Goal: Information Seeking & Learning: Check status

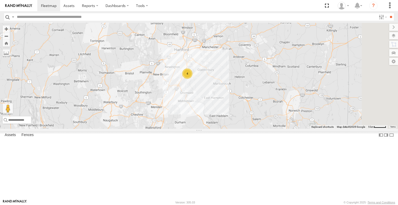
drag, startPoint x: 324, startPoint y: 74, endPoint x: 255, endPoint y: 116, distance: 80.9
click at [255, 116] on div "4" at bounding box center [199, 76] width 398 height 106
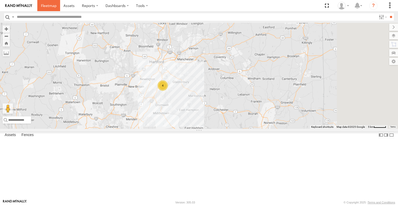
click at [53, 6] on span at bounding box center [49, 5] width 16 height 5
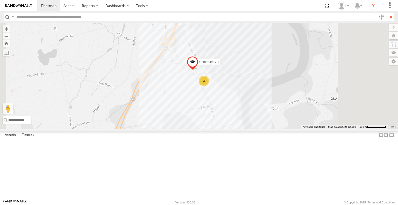
click at [0, 0] on div "Commuter V-6" at bounding box center [0, 0] width 0 height 0
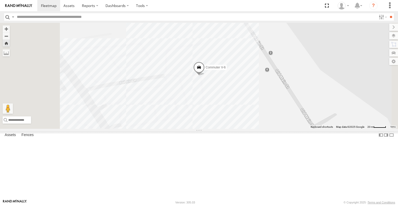
click at [226, 69] on span "Commuter V-6" at bounding box center [216, 68] width 20 height 4
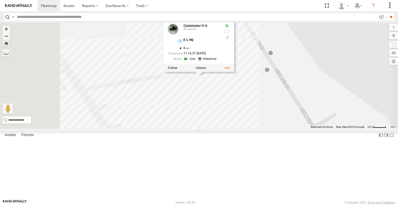
click at [234, 72] on div at bounding box center [199, 68] width 71 height 8
click at [206, 70] on label at bounding box center [201, 68] width 10 height 4
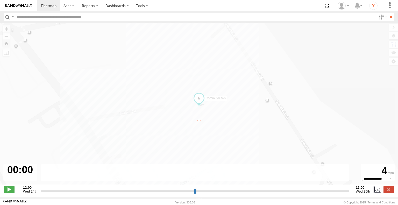
type input "**********"
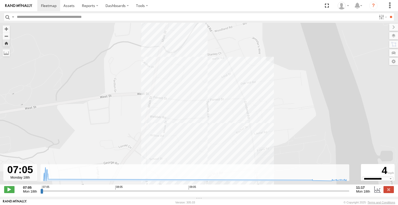
drag, startPoint x: 221, startPoint y: 127, endPoint x: 220, endPoint y: 79, distance: 47.4
click at [220, 79] on div "Commuter V-6 07:09 Mon" at bounding box center [199, 106] width 398 height 167
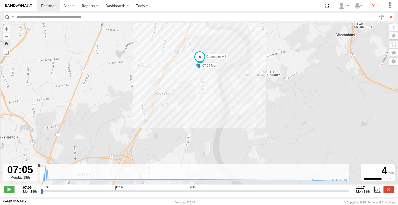
drag, startPoint x: 181, startPoint y: 66, endPoint x: 195, endPoint y: 104, distance: 40.4
click at [195, 104] on div "Commuter V-6 07:09 Mon" at bounding box center [199, 106] width 398 height 167
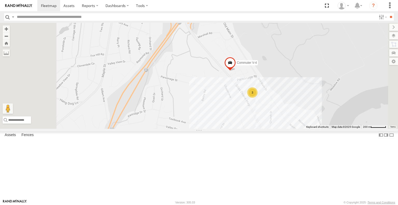
click at [258, 98] on div "3" at bounding box center [252, 92] width 10 height 10
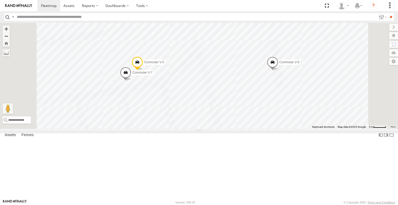
click at [299, 64] on span "Commuter V-6" at bounding box center [289, 63] width 20 height 4
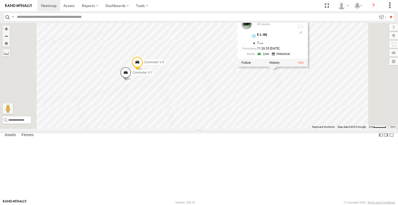
click at [346, 129] on div "Commuter V-4 Commuter V-5 Commuter V-7 Commuter V-6 Commuter V-6 All Assets E-L…" at bounding box center [199, 76] width 398 height 106
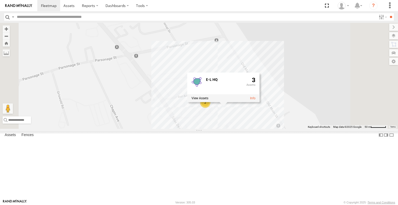
click at [240, 97] on div "Commuter V-4 Commuter V-6 2 E-L HQ 3" at bounding box center [199, 76] width 398 height 106
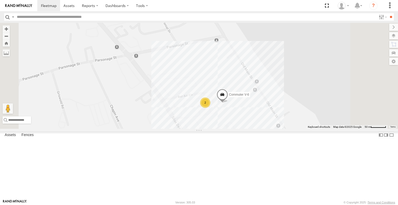
click at [228, 103] on span at bounding box center [222, 96] width 11 height 14
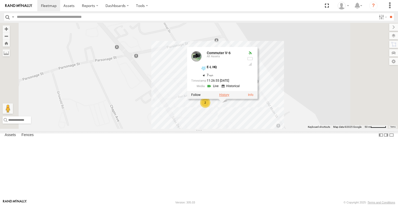
click at [229, 97] on label at bounding box center [224, 95] width 10 height 4
type input "**********"
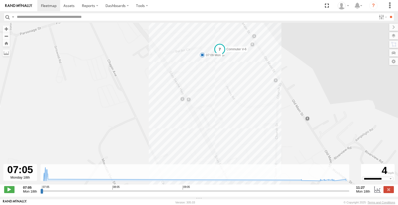
drag, startPoint x: 198, startPoint y: 71, endPoint x: 222, endPoint y: 133, distance: 66.9
click at [222, 134] on div "Commuter V-6 07:09 Mon" at bounding box center [199, 106] width 398 height 167
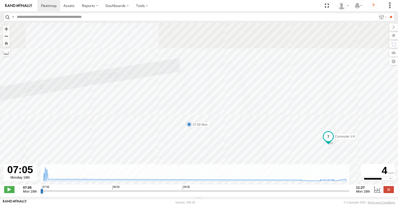
drag, startPoint x: 224, startPoint y: 60, endPoint x: 216, endPoint y: 154, distance: 94.2
click at [216, 154] on div "Commuter V-6 07:09 Mon" at bounding box center [199, 106] width 398 height 167
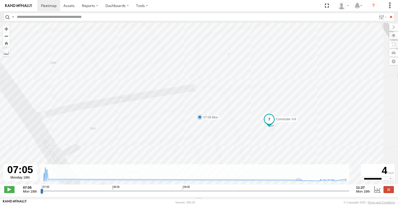
click at [269, 121] on span at bounding box center [269, 119] width 9 height 9
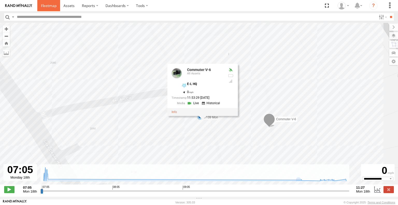
click at [47, 5] on span at bounding box center [49, 5] width 16 height 5
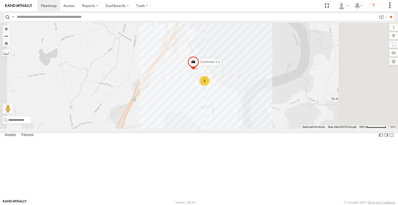
click at [0, 0] on div "Commuter V-6" at bounding box center [0, 0] width 0 height 0
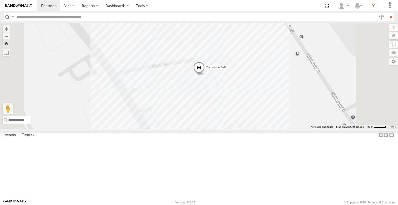
click at [205, 76] on span at bounding box center [198, 69] width 11 height 14
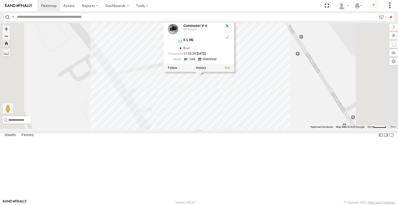
click at [269, 126] on div "Commuter V-6 Commuter V-6 All Assets E-L HQ 41.67106 , -72.6421 0 11:53:29 08/1…" at bounding box center [199, 76] width 398 height 106
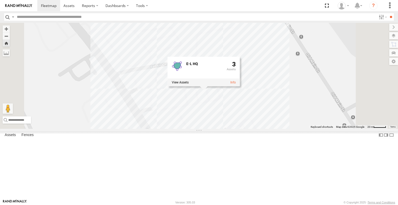
click at [203, 103] on div "Commuter V-6 E-L HQ 3" at bounding box center [199, 76] width 398 height 106
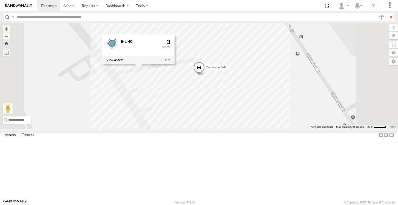
drag, startPoint x: 28, startPoint y: 33, endPoint x: 51, endPoint y: 30, distance: 23.2
click at [0, 0] on div "Commuter V-7" at bounding box center [0, 0] width 0 height 0
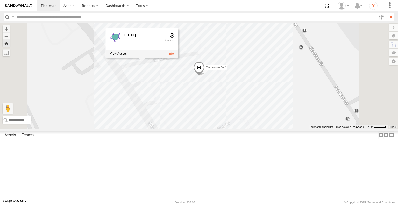
click at [0, 0] on div "Commuter V-7" at bounding box center [0, 0] width 0 height 0
click at [0, 0] on div "Commuter V-6" at bounding box center [0, 0] width 0 height 0
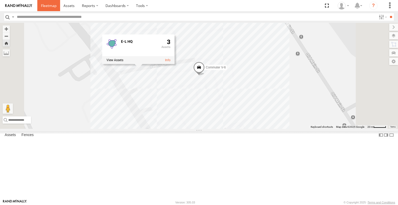
click at [43, 6] on span at bounding box center [49, 5] width 16 height 5
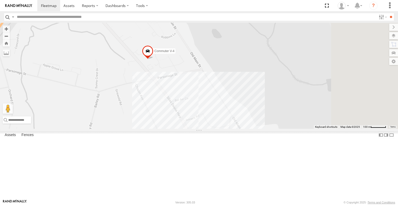
drag, startPoint x: 313, startPoint y: 115, endPoint x: 153, endPoint y: 188, distance: 175.9
click at [153, 129] on div "Commuter V-4 Keyboard shortcuts Map Data Map data ©2025 Map data ©2025 100 m Cl…" at bounding box center [199, 76] width 398 height 106
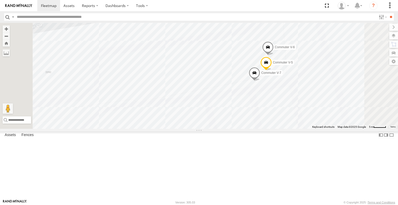
drag, startPoint x: 243, startPoint y: 72, endPoint x: 252, endPoint y: 138, distance: 66.5
click at [252, 129] on div "Commuter V-4 Commuter V-5 Commuter V-7 Commuter V-6" at bounding box center [199, 76] width 398 height 106
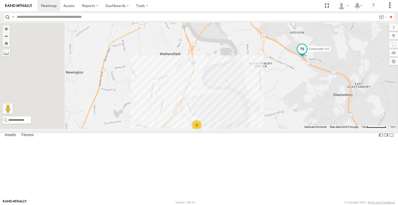
click at [329, 51] on span "Commuter V-6" at bounding box center [319, 49] width 20 height 4
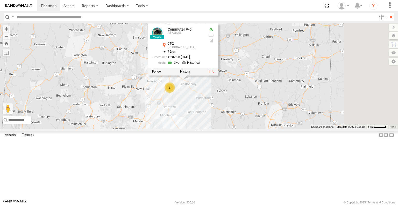
drag, startPoint x: 378, startPoint y: 143, endPoint x: 274, endPoint y: 132, distance: 104.7
click at [275, 129] on div "Commuter V-6 Commuter V-6 All Assets CT-2 Glastonbury 41.7047 , -72.57203 75 12…" at bounding box center [199, 76] width 398 height 106
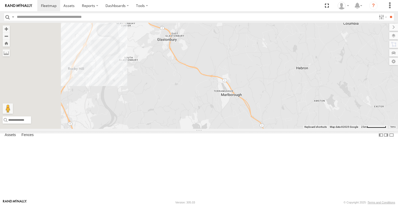
drag, startPoint x: 255, startPoint y: 114, endPoint x: 332, endPoint y: 119, distance: 77.2
click at [332, 119] on div "Commuter V-6 Commuter V-6 All Assets CT-2 Glastonbury 41.7047 , -72.57203 75 12…" at bounding box center [199, 76] width 398 height 106
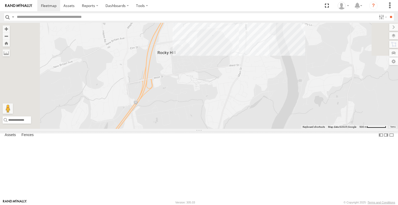
drag, startPoint x: 284, startPoint y: 126, endPoint x: 281, endPoint y: 152, distance: 25.6
click at [283, 129] on div "Commuter V-6" at bounding box center [199, 76] width 398 height 106
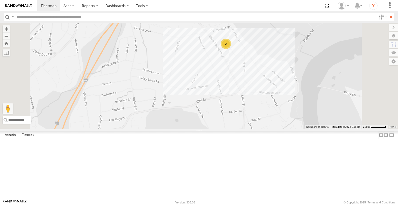
drag, startPoint x: 297, startPoint y: 51, endPoint x: 289, endPoint y: 126, distance: 76.1
click at [290, 127] on div "Commuter V-6 Commuter V-4 2" at bounding box center [199, 76] width 398 height 106
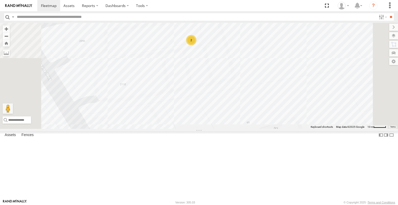
click at [0, 0] on div "Commuter V-5" at bounding box center [0, 0] width 0 height 0
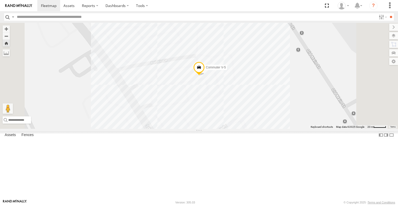
click at [226, 69] on span "Commuter V-5" at bounding box center [216, 68] width 20 height 4
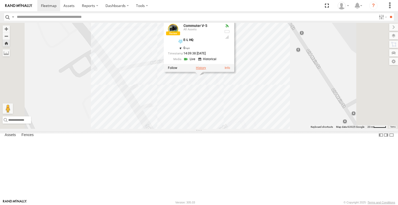
click at [206, 70] on label at bounding box center [201, 68] width 10 height 4
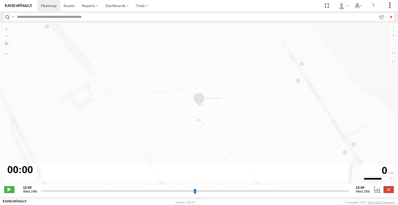
type input "**********"
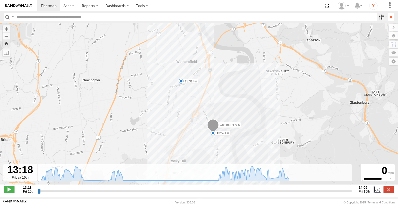
click at [378, 18] on label at bounding box center [382, 17] width 11 height 8
click at [378, 14] on label at bounding box center [382, 17] width 11 height 8
click at [363, 193] on span "Fri 15th" at bounding box center [364, 191] width 11 height 4
click at [365, 189] on strong "14:09" at bounding box center [364, 188] width 11 height 4
click at [362, 189] on strong "14:09" at bounding box center [364, 188] width 11 height 4
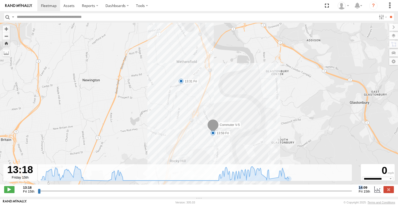
click at [362, 189] on strong "14:09" at bounding box center [364, 188] width 11 height 4
click at [25, 172] on div at bounding box center [20, 172] width 34 height 17
click at [247, 42] on div "Commuter V-5 13:31 Fri 13:59 Fri" at bounding box center [199, 106] width 398 height 167
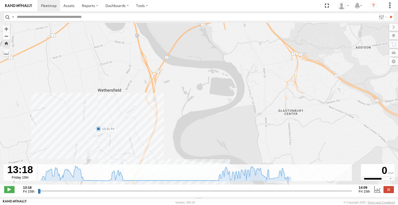
click at [265, 37] on div "Commuter V-5 13:31 Fri 13:59 Fri" at bounding box center [199, 106] width 398 height 167
click at [44, 7] on span at bounding box center [49, 5] width 16 height 5
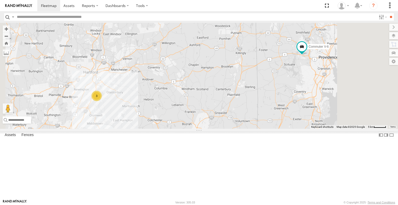
click at [322, 18] on input "text" at bounding box center [196, 17] width 362 height 8
